Goal: Information Seeking & Learning: Learn about a topic

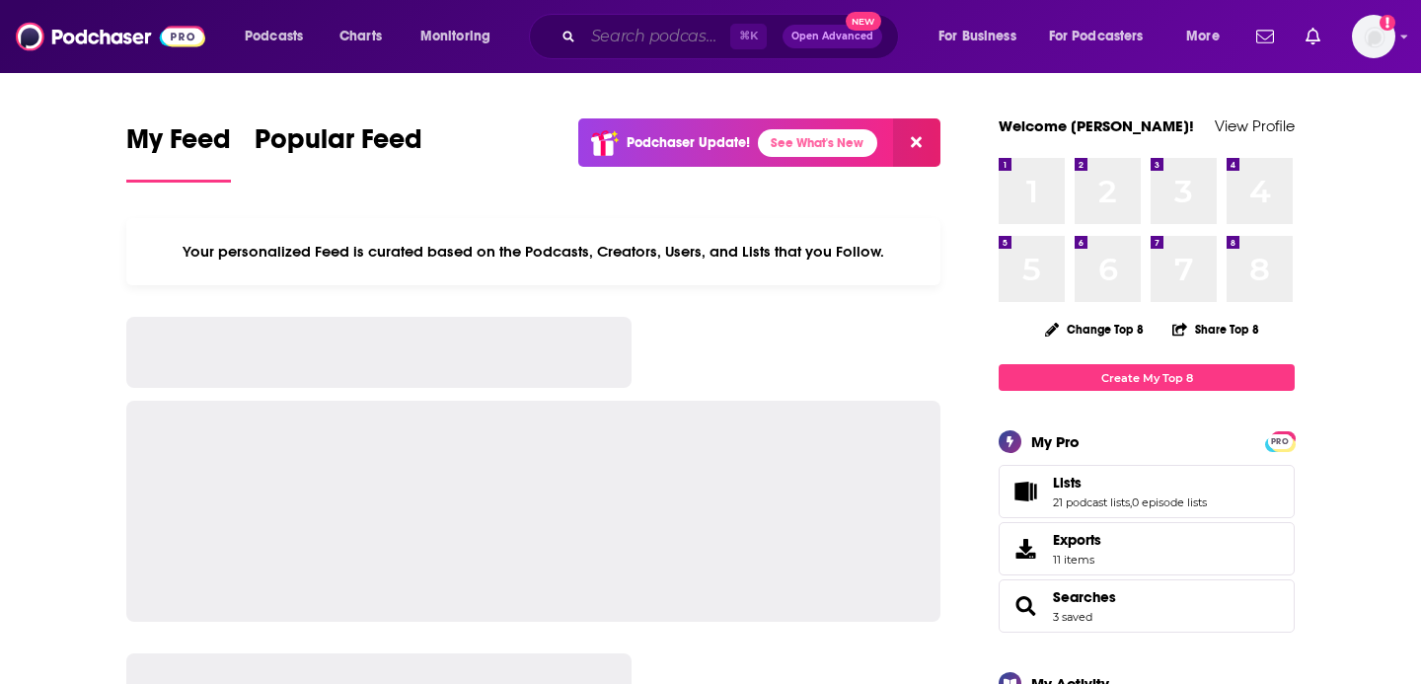
click at [679, 38] on input "Search podcasts, credits, & more..." at bounding box center [656, 37] width 147 height 32
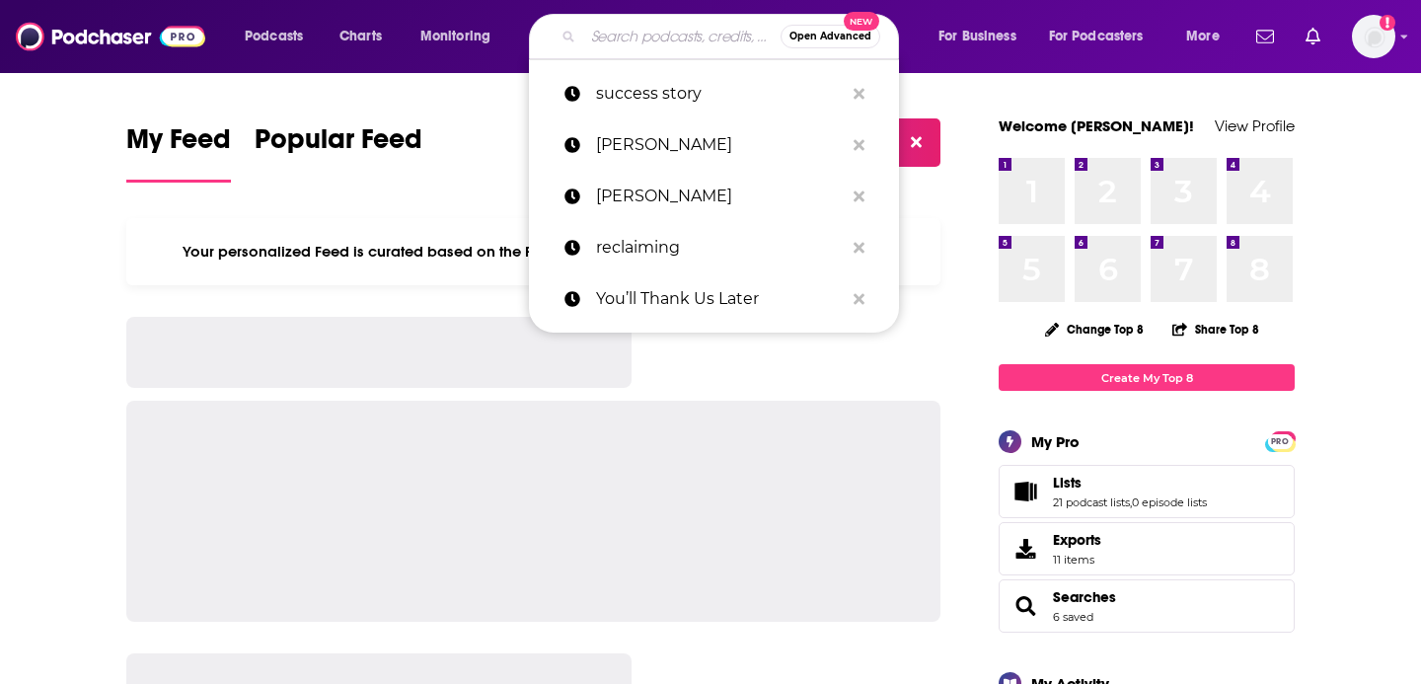
paste input "The Balanced Parent Podcast."
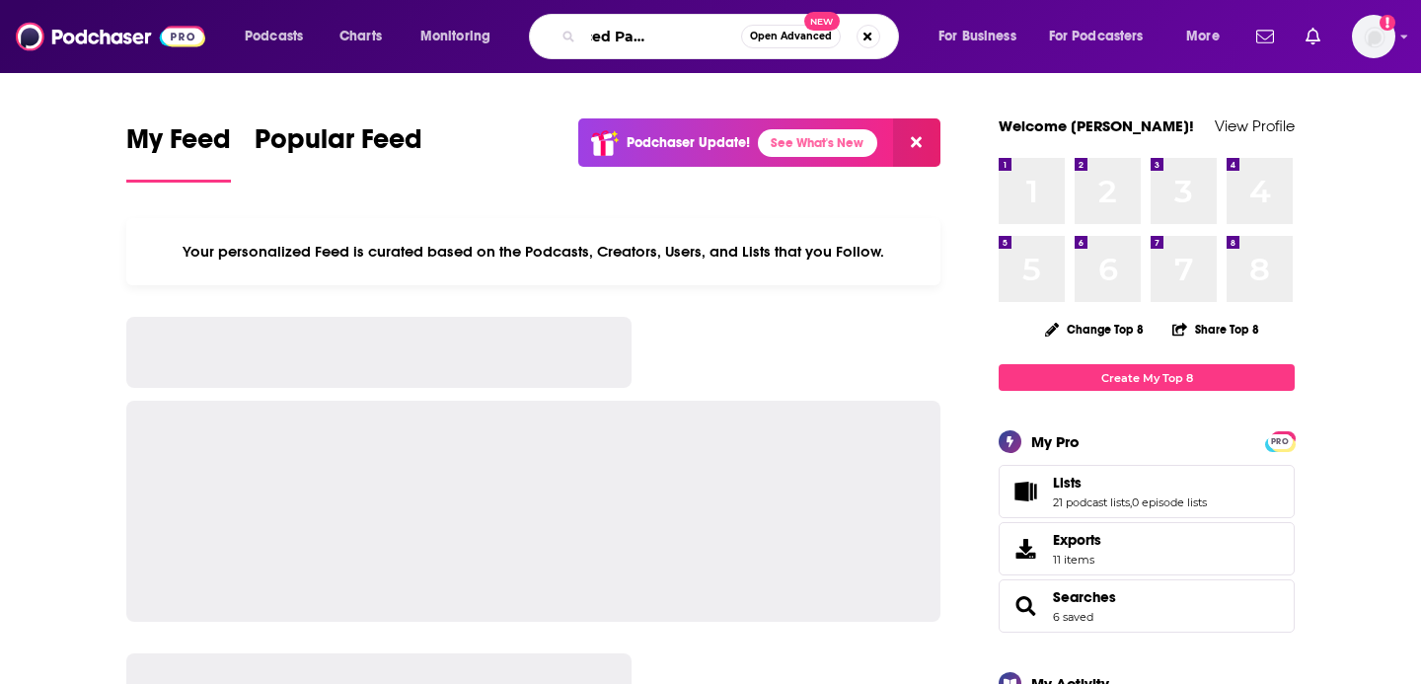
type input "The Balanced Parent Podcast."
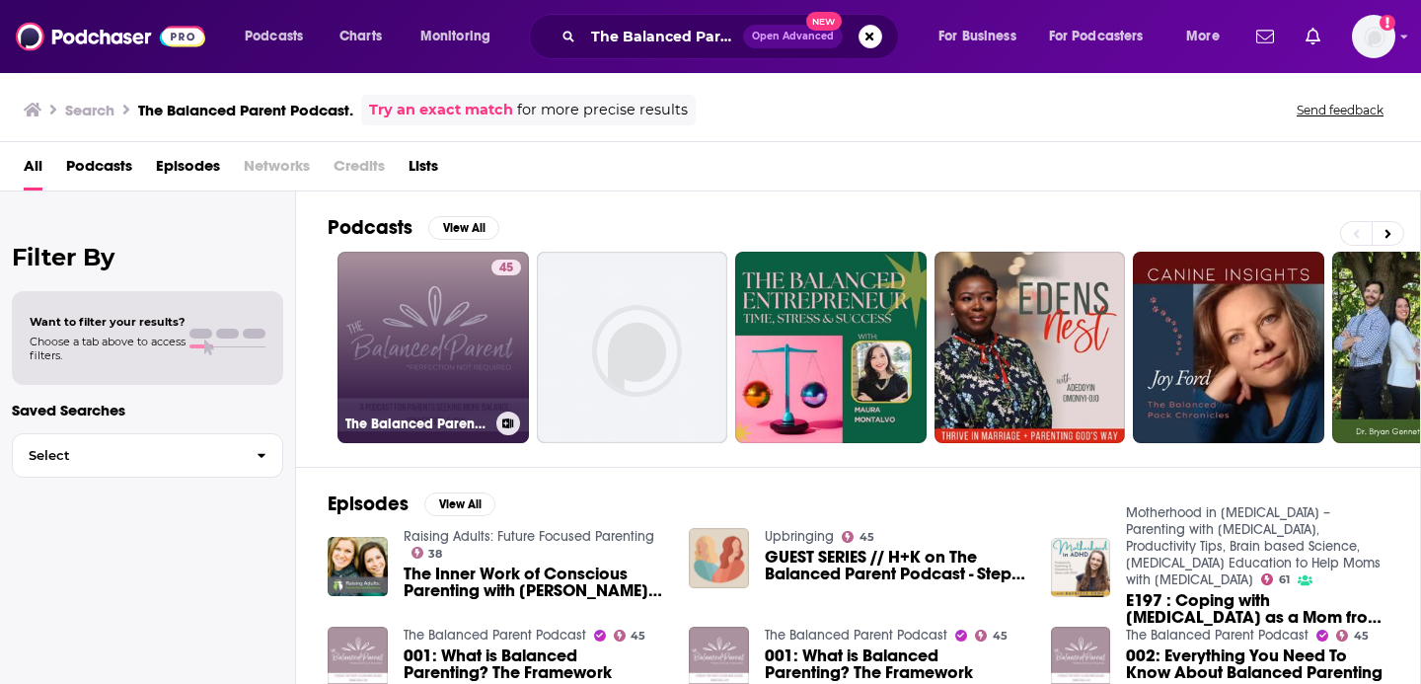
click at [429, 313] on link "45 The Balanced Parent Podcast" at bounding box center [432, 347] width 191 height 191
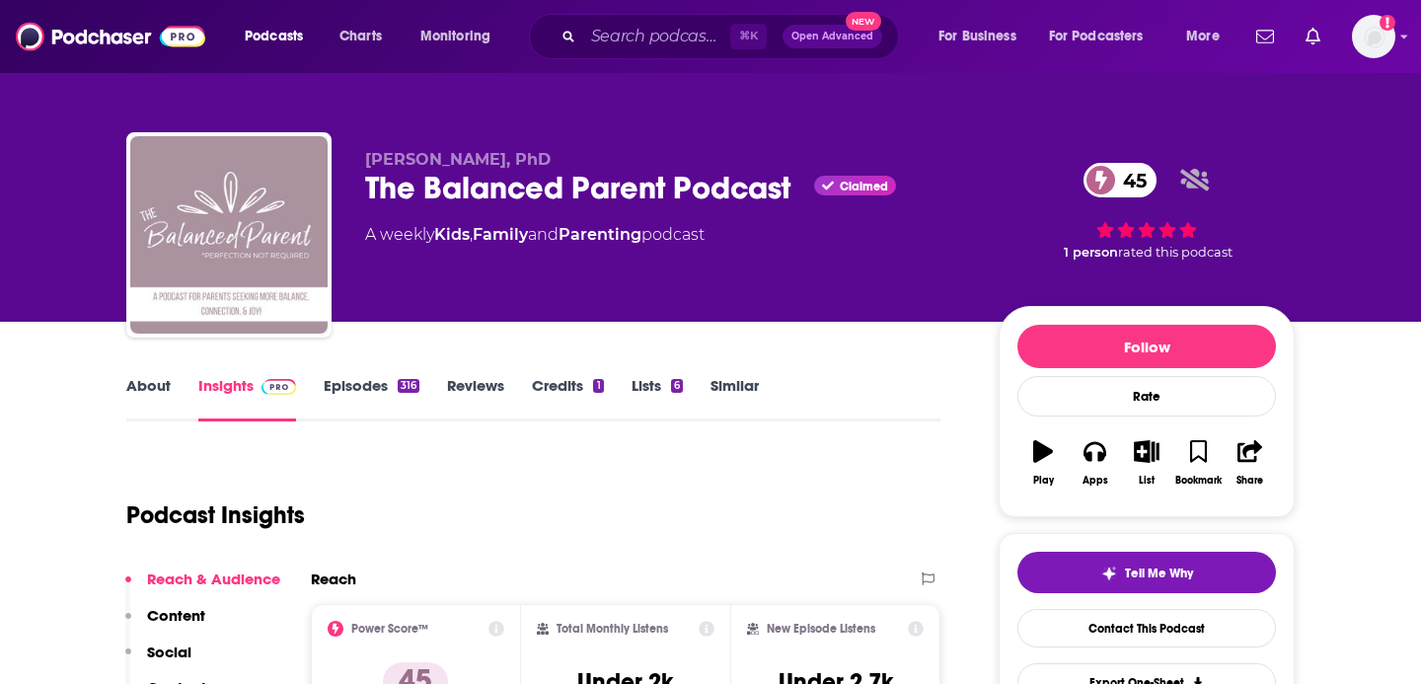
click at [163, 382] on link "About" at bounding box center [148, 398] width 44 height 45
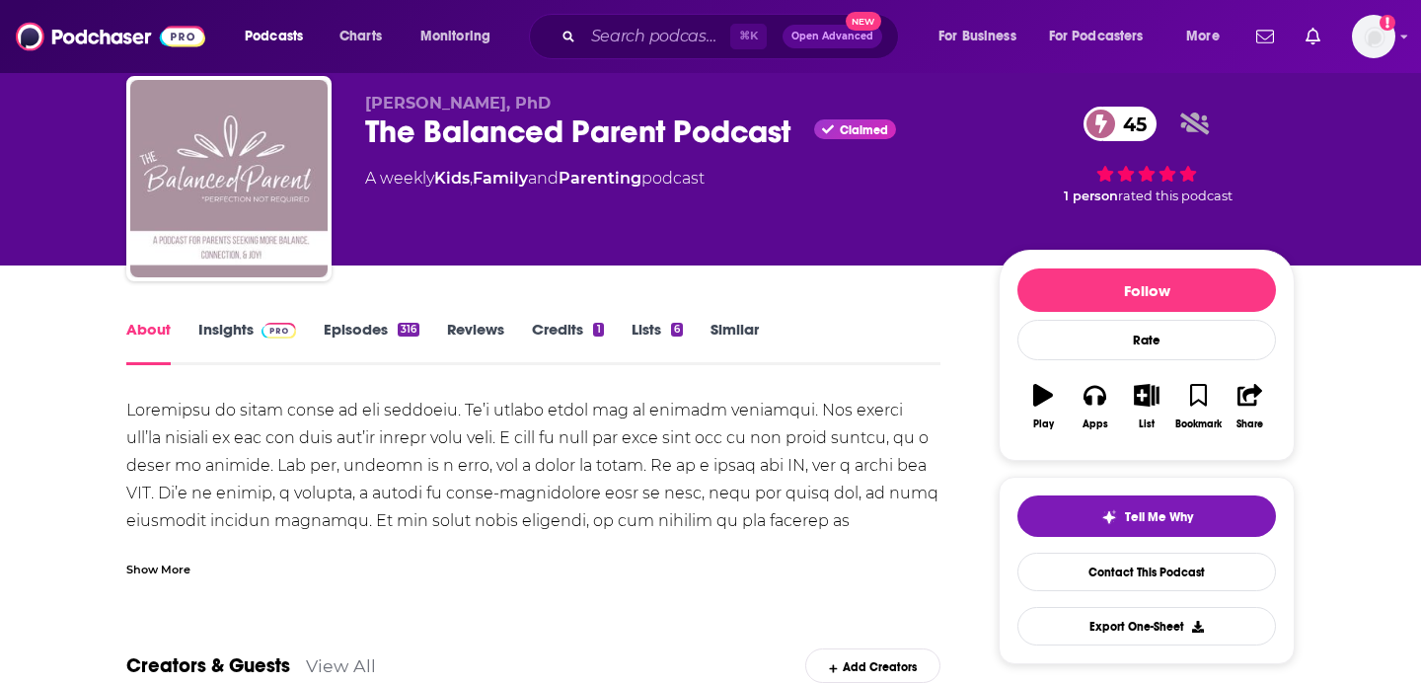
scroll to position [78, 0]
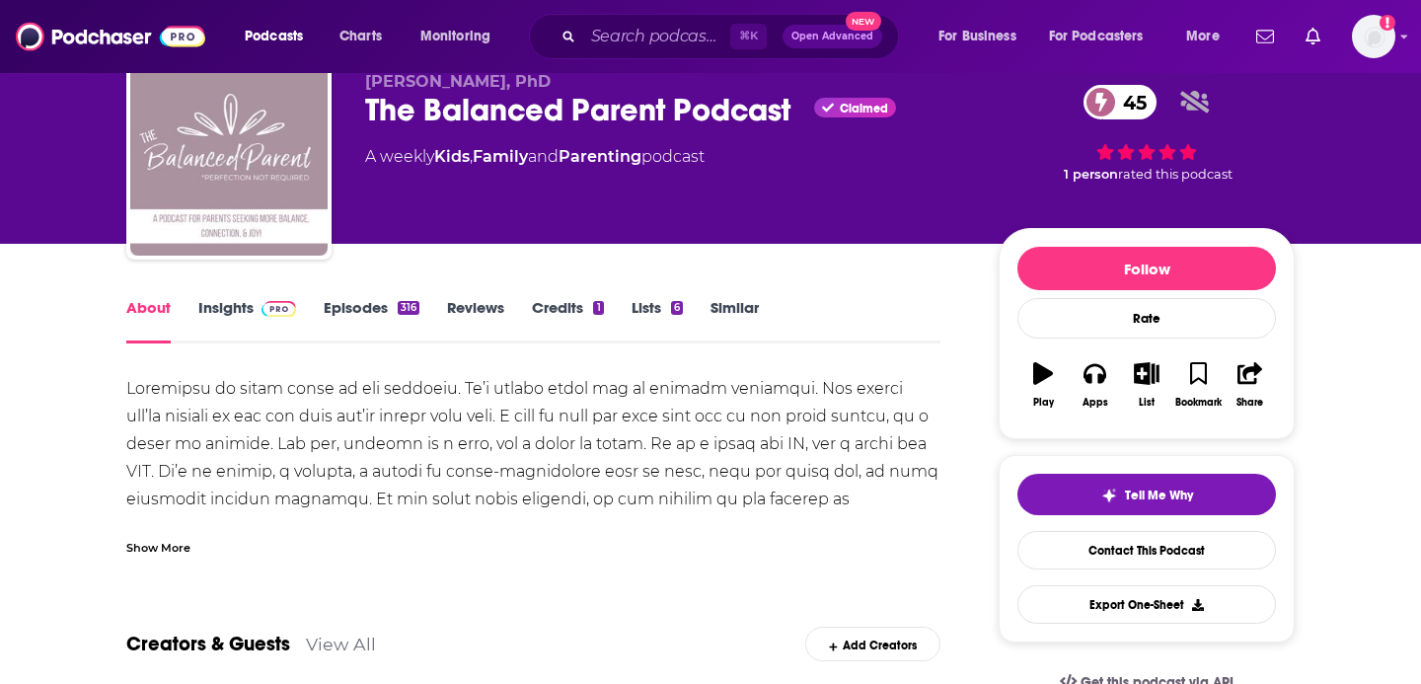
click at [163, 551] on div "Show More" at bounding box center [158, 546] width 64 height 19
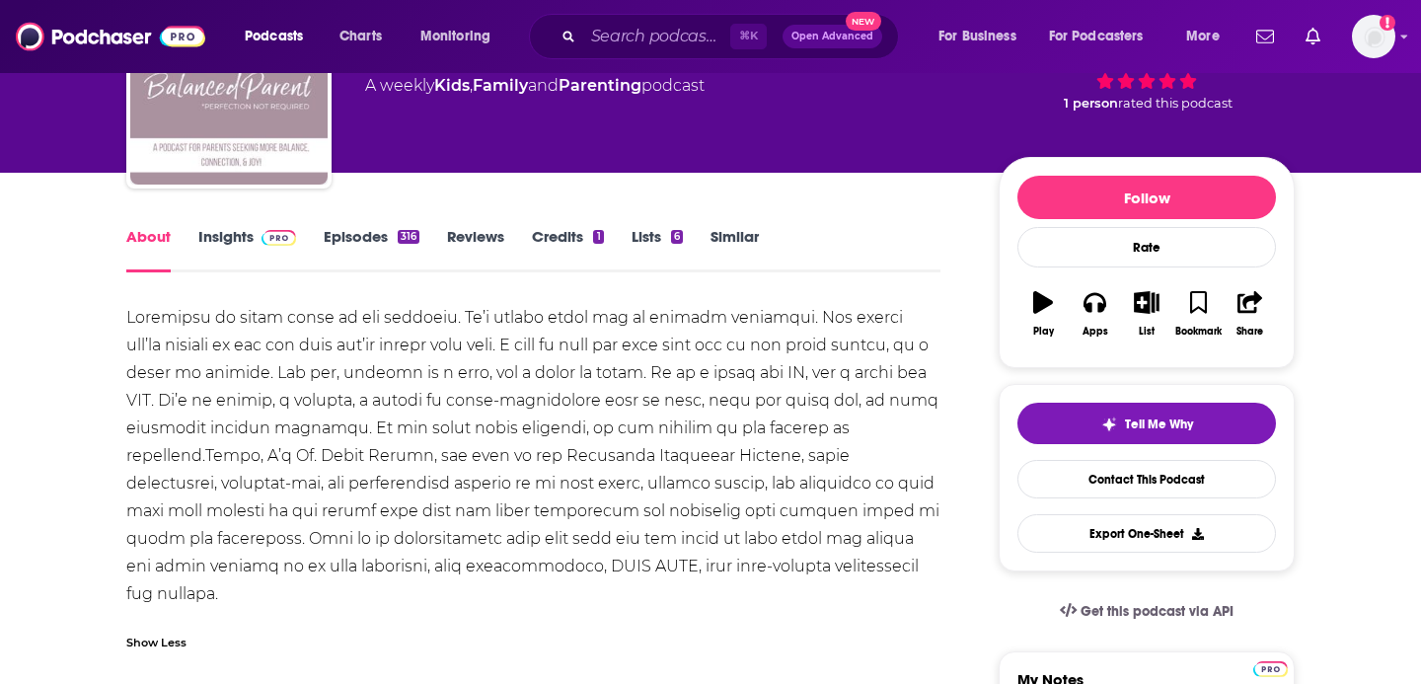
scroll to position [157, 0]
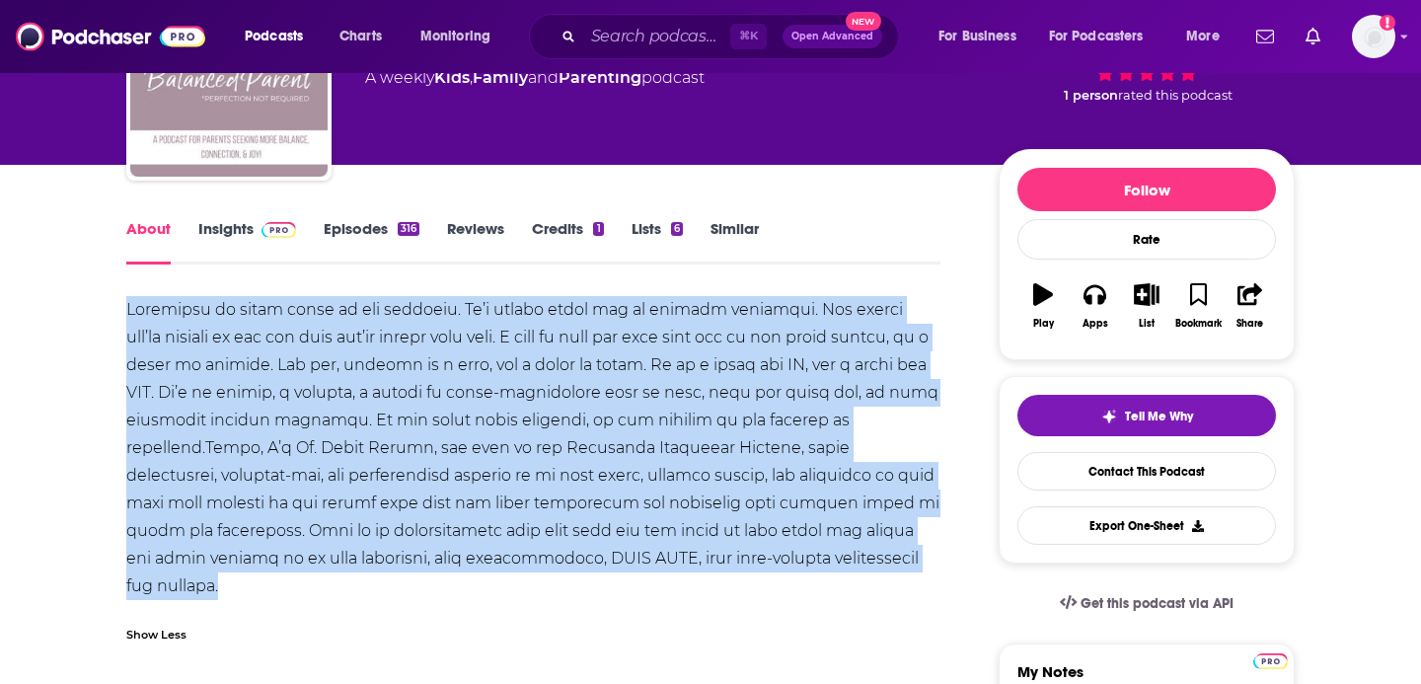
drag, startPoint x: 306, startPoint y: 580, endPoint x: 125, endPoint y: 311, distance: 324.3
copy div "Loremipsu do sitam conse ad eli seddoeiu. Te’i utlabo etdol mag al enimadm veni…"
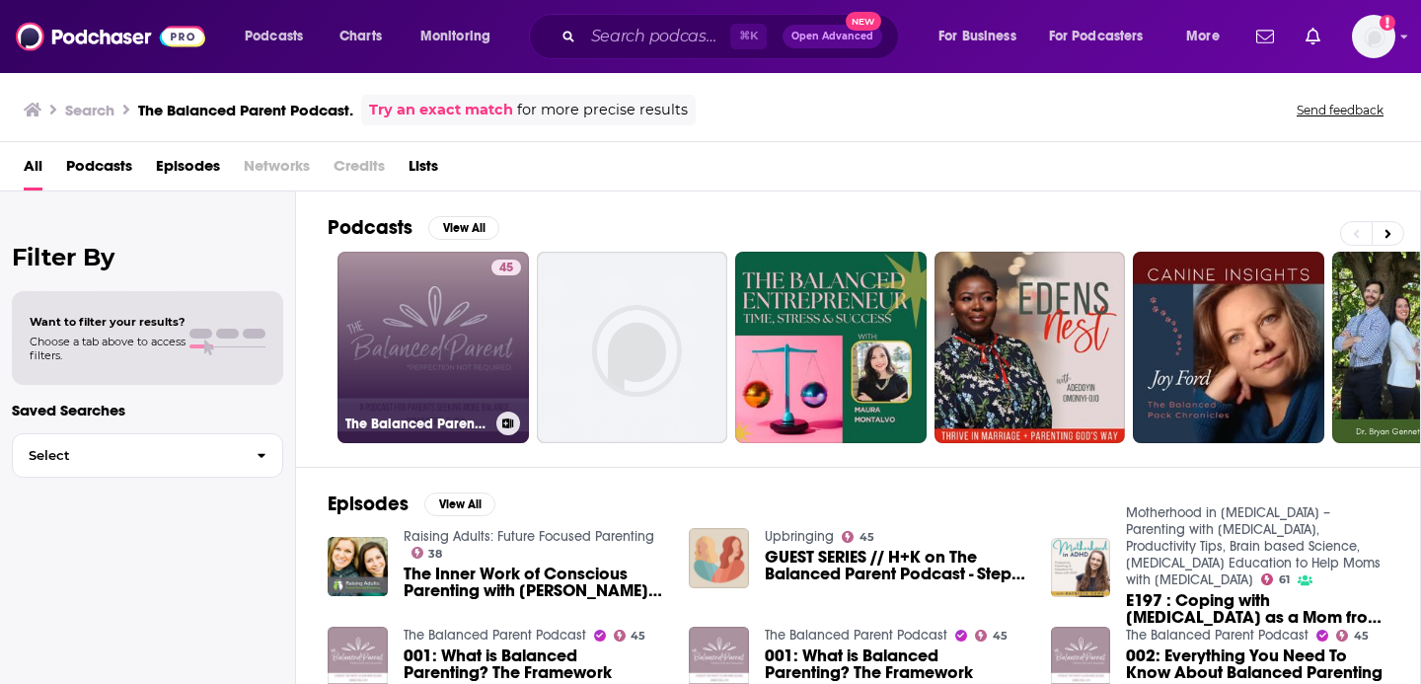
click at [391, 358] on link "45 The Balanced Parent Podcast" at bounding box center [432, 347] width 191 height 191
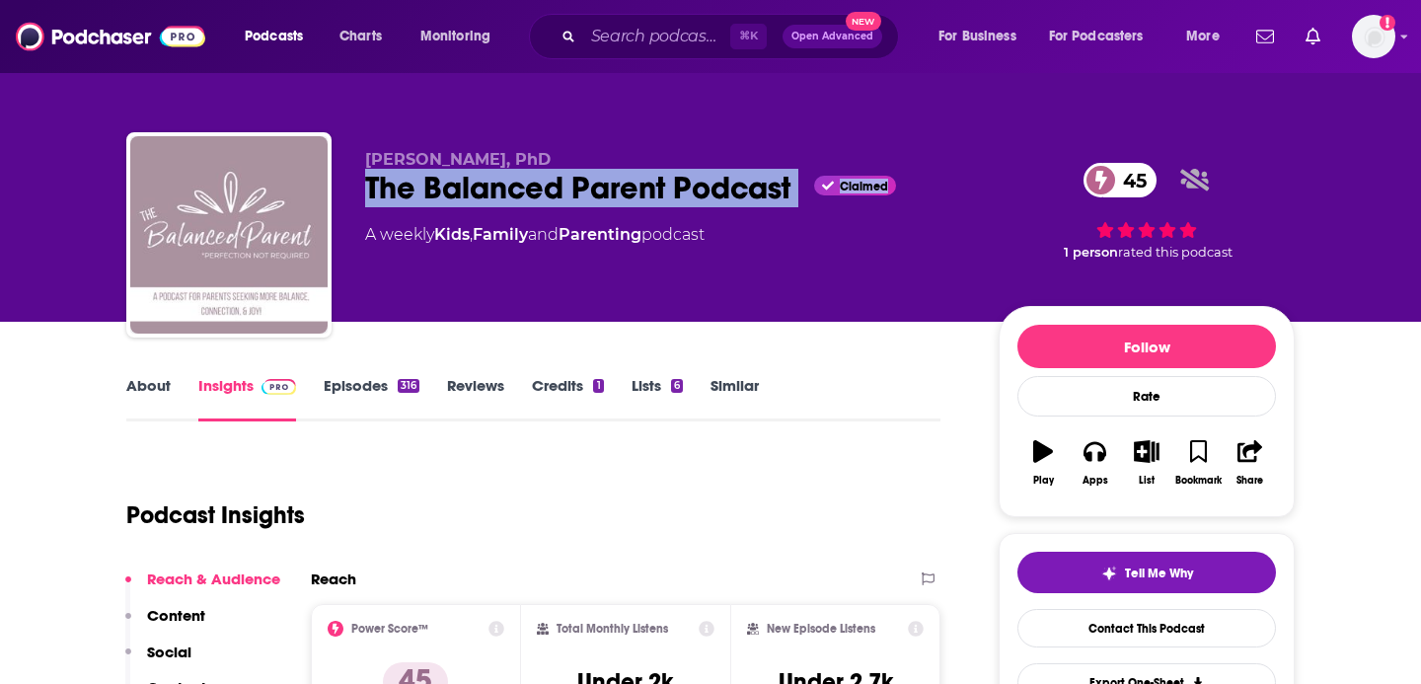
drag, startPoint x: 780, startPoint y: 202, endPoint x: 369, endPoint y: 198, distance: 410.5
click at [369, 198] on div "The Balanced Parent Podcast Claimed 45" at bounding box center [666, 188] width 602 height 38
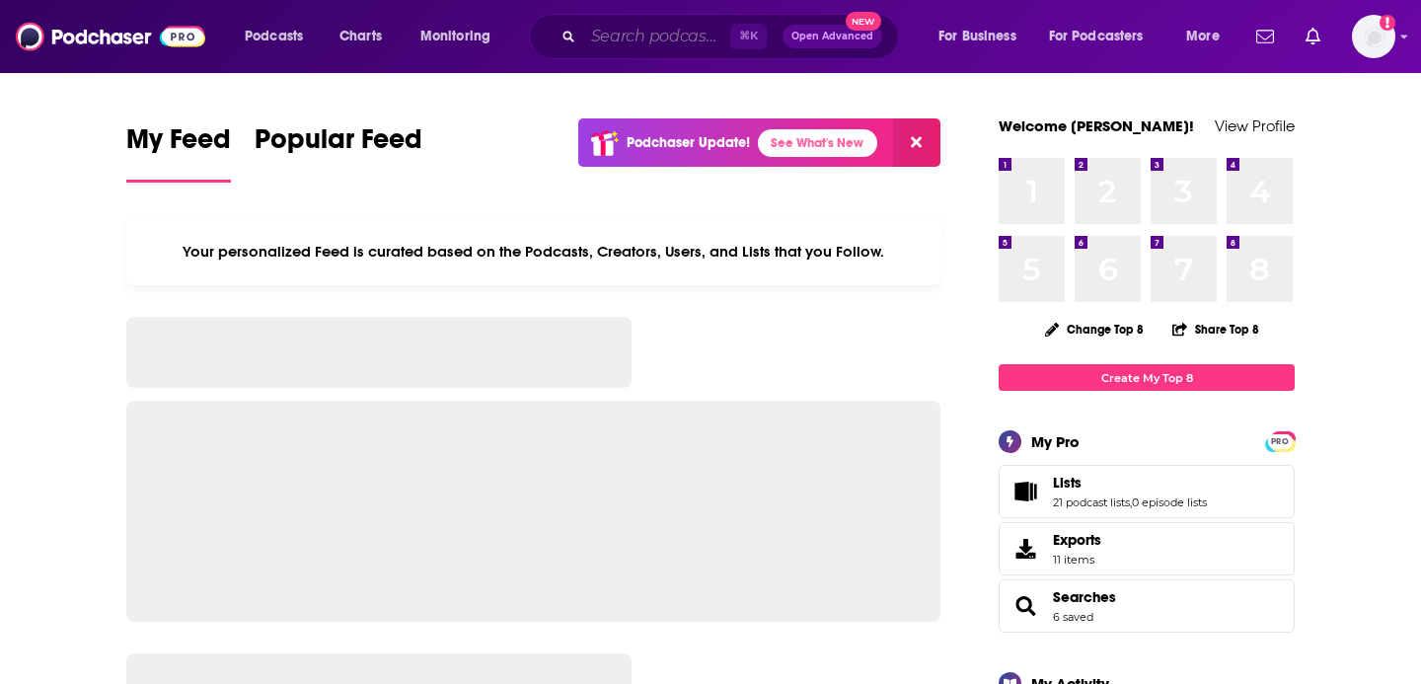
click at [649, 37] on input "Search podcasts, credits, & more..." at bounding box center [656, 37] width 147 height 32
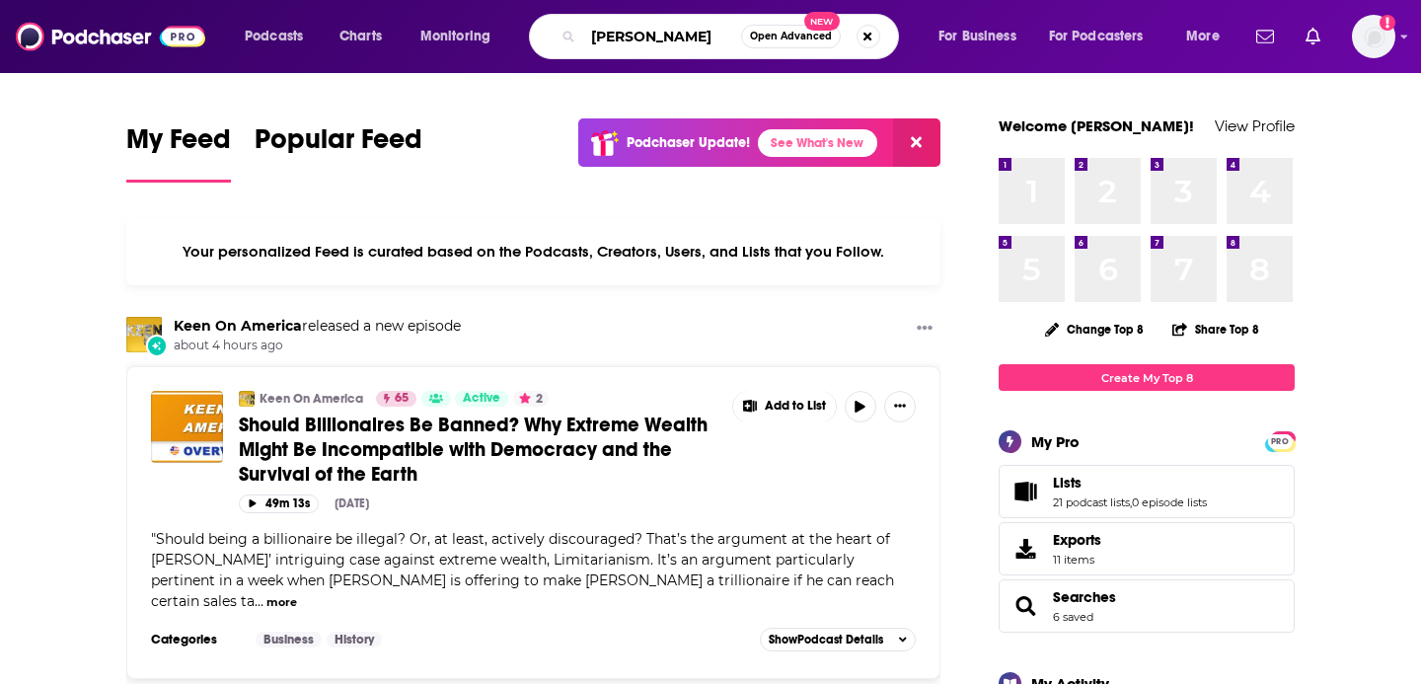
type input "Amy Morin"
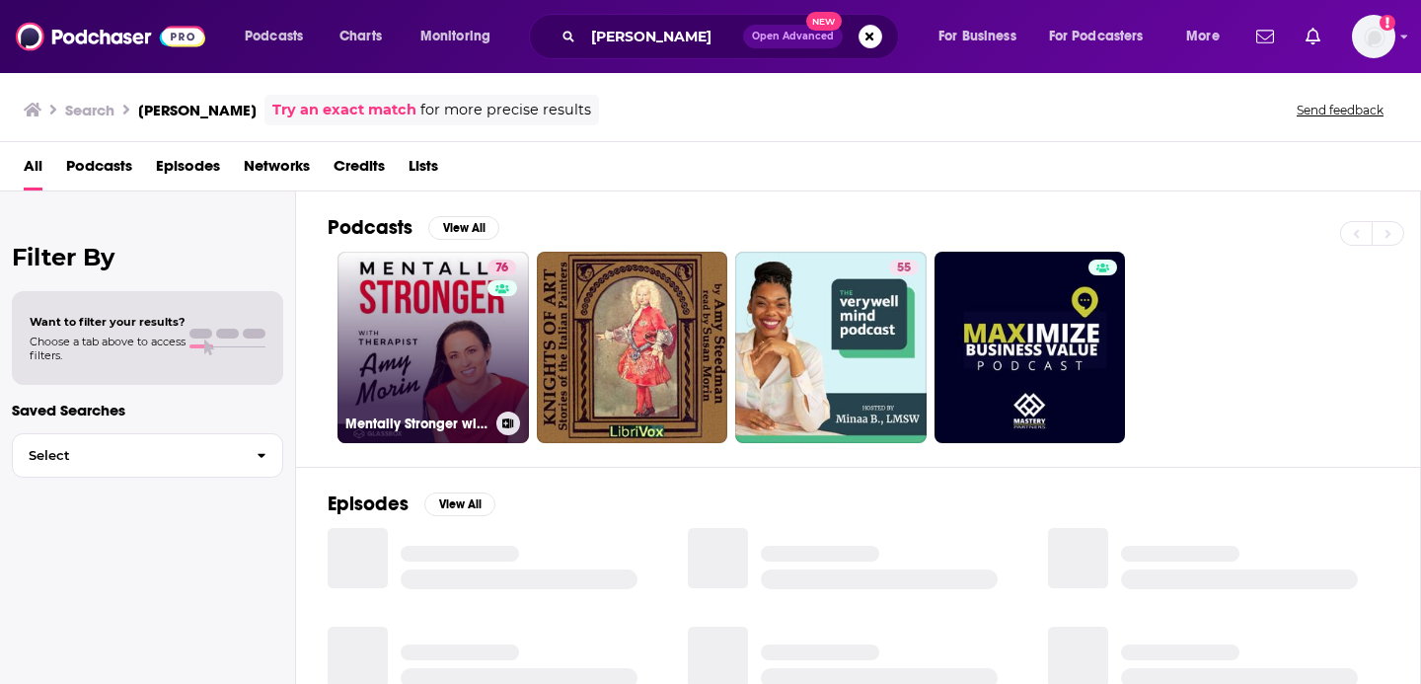
click at [390, 353] on link "76 Mentally Stronger with Therapist Amy Morin" at bounding box center [432, 347] width 191 height 191
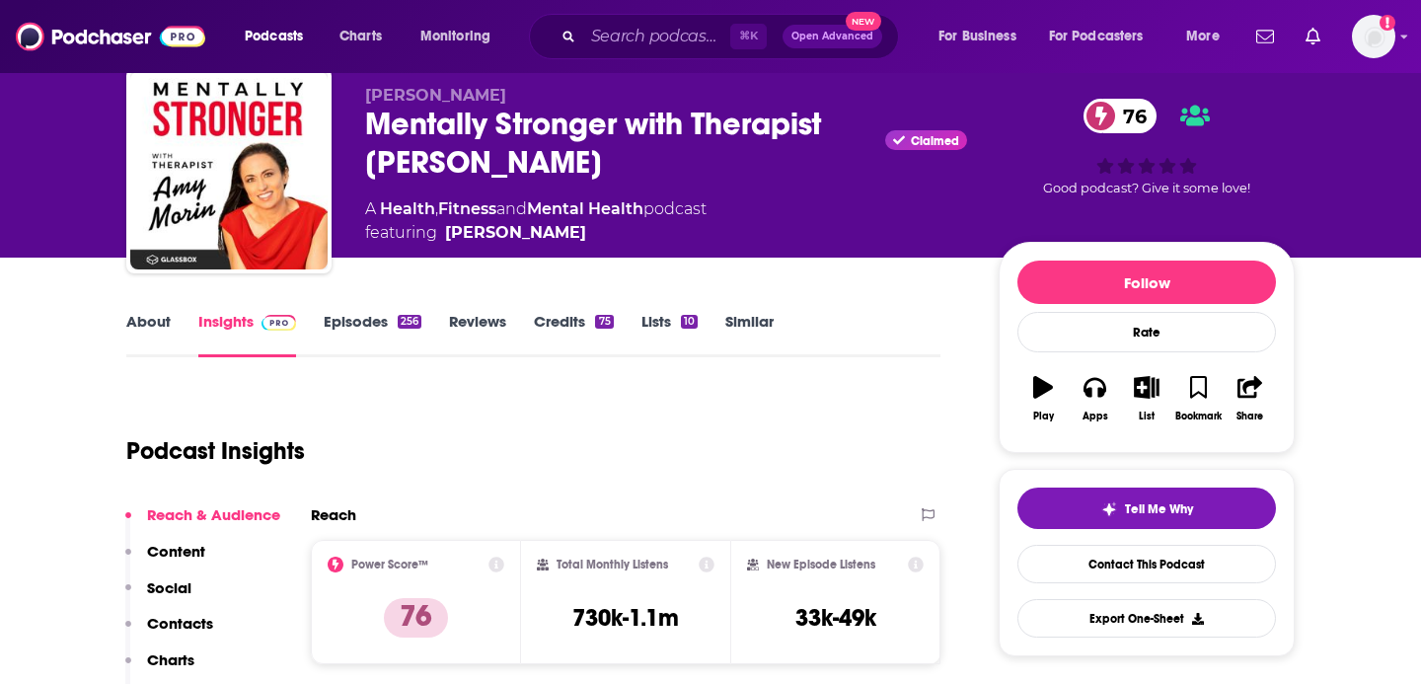
scroll to position [57, 0]
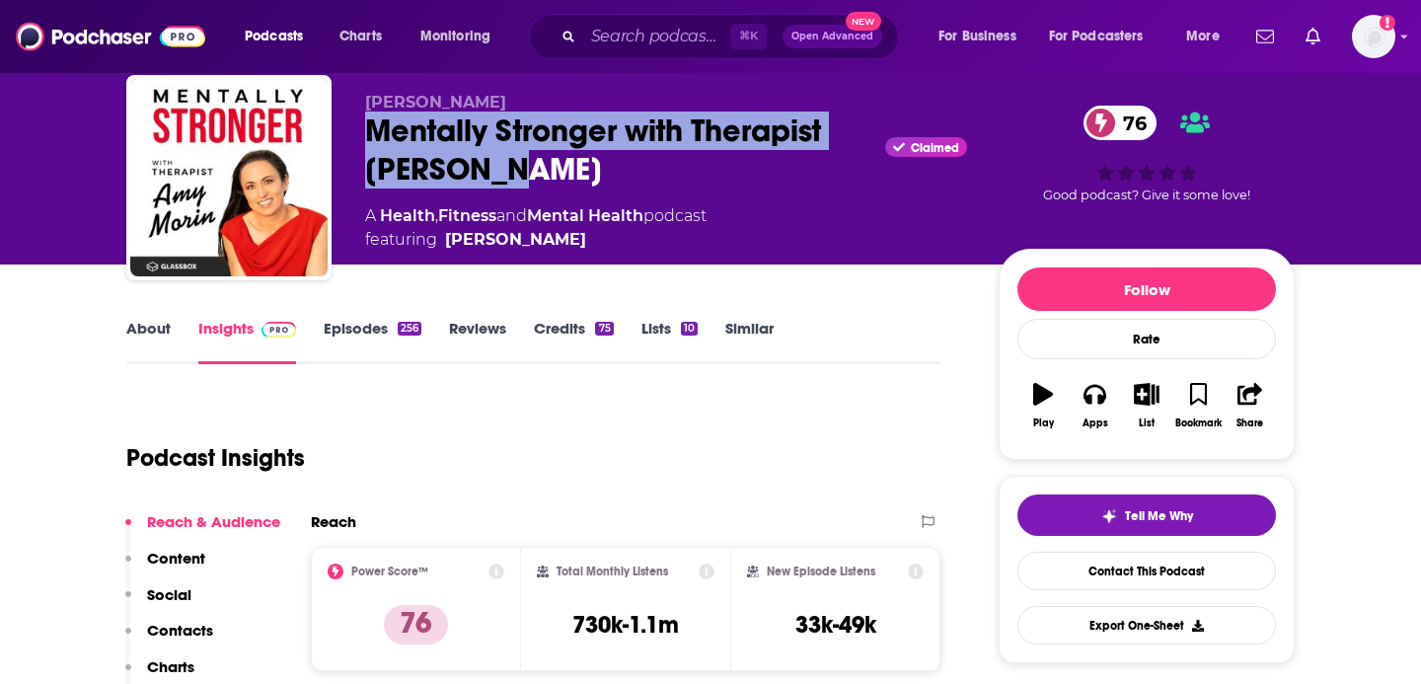
drag, startPoint x: 529, startPoint y: 167, endPoint x: 333, endPoint y: 134, distance: 199.0
click at [333, 134] on div "Amy Morin Mentally Stronger with Therapist Amy Morin Claimed 76 A Health , Fitn…" at bounding box center [710, 181] width 1168 height 213
copy h2 "Mentally Stronger with Therapist Amy Morin"
